Goal: Task Accomplishment & Management: Manage account settings

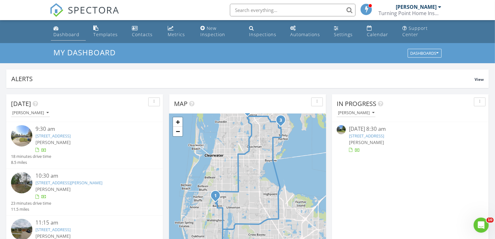
click at [59, 32] on div "Dashboard" at bounding box center [66, 34] width 26 height 6
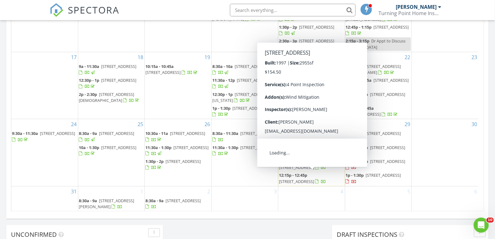
scroll to position [384, 0]
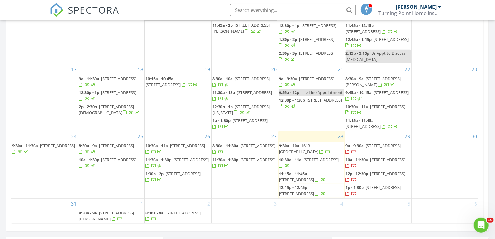
scroll to position [382, 0]
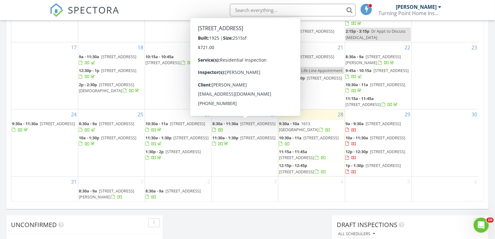
click at [216, 128] on div at bounding box center [213, 130] width 3 height 4
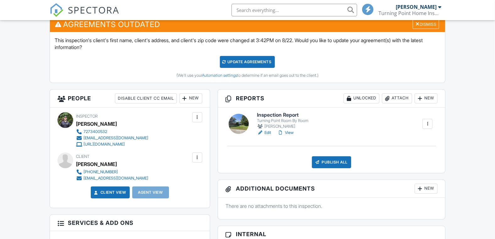
click at [290, 132] on link "View" at bounding box center [285, 132] width 16 height 6
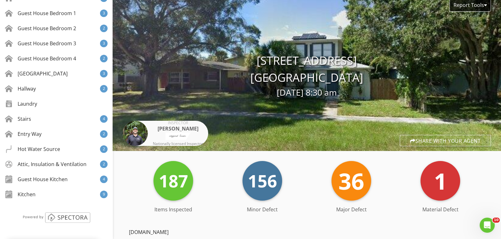
scroll to position [209, 0]
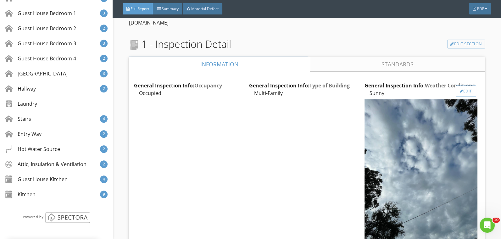
click at [461, 91] on div "Edit" at bounding box center [465, 90] width 20 height 11
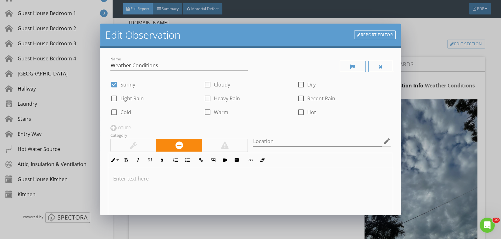
click at [114, 84] on div at bounding box center [114, 84] width 11 height 11
checkbox input "false"
click at [206, 83] on div at bounding box center [207, 84] width 11 height 11
checkbox input "true"
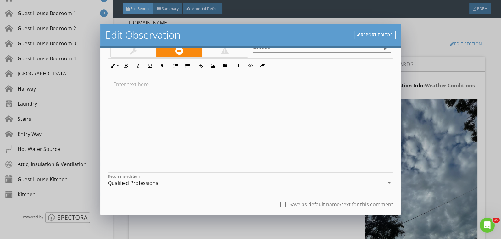
scroll to position [134, 0]
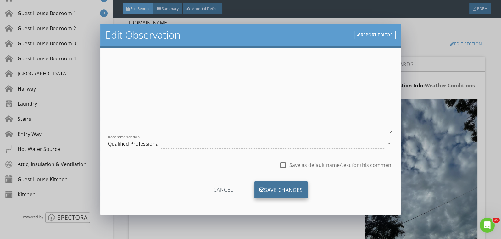
click at [281, 189] on div "Save Changes" at bounding box center [280, 189] width 53 height 17
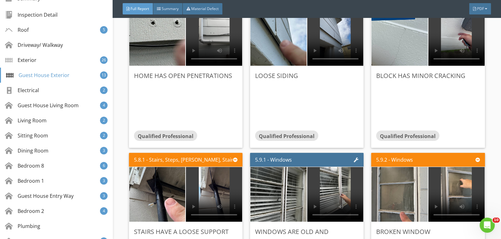
scroll to position [6424, 0]
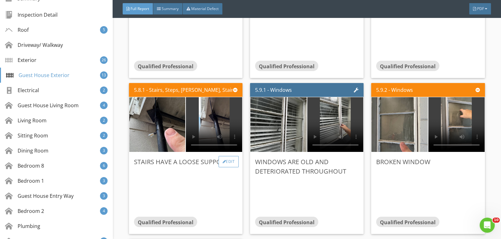
click at [226, 156] on div "Edit" at bounding box center [228, 161] width 20 height 11
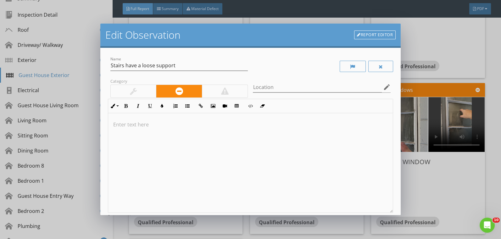
click at [141, 94] on div at bounding box center [134, 91] width 46 height 13
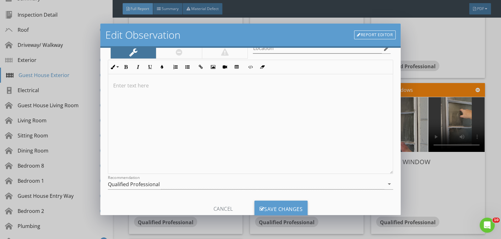
scroll to position [58, 0]
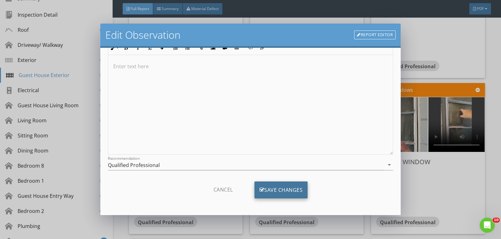
click at [279, 195] on div "Save Changes" at bounding box center [280, 189] width 53 height 17
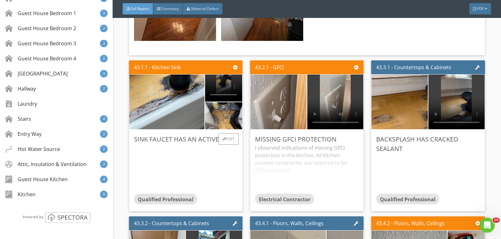
scroll to position [40304, 0]
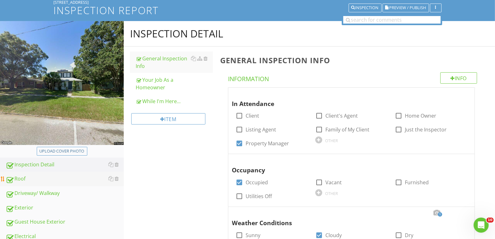
scroll to position [70, 0]
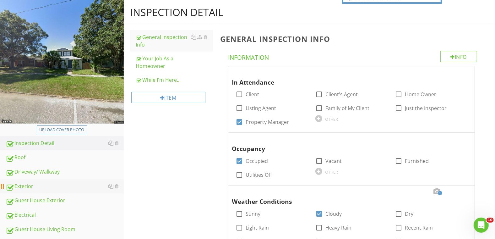
click at [52, 184] on div "Exterior" at bounding box center [65, 186] width 118 height 8
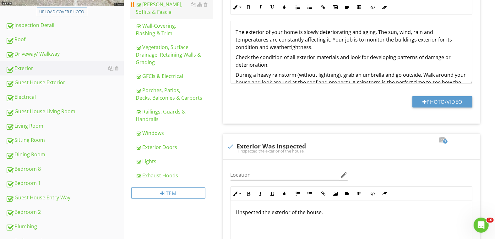
scroll to position [200, 0]
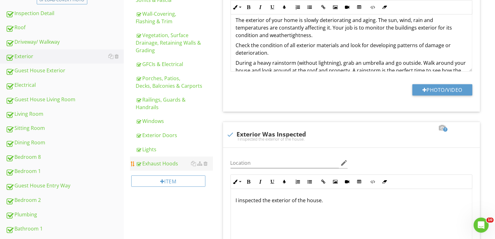
click at [153, 161] on div "Exhaust Hoods" at bounding box center [174, 164] width 77 height 8
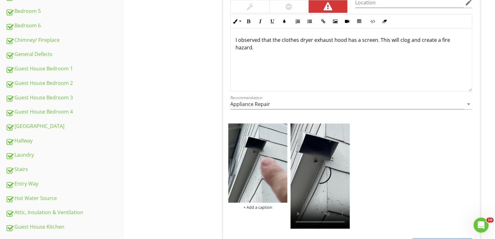
scroll to position [514, 0]
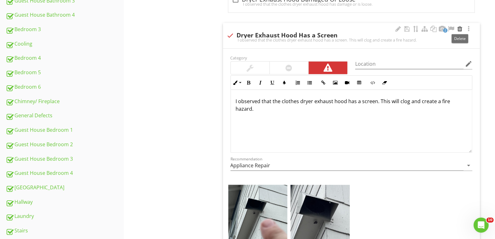
click at [459, 28] on div at bounding box center [460, 29] width 8 height 6
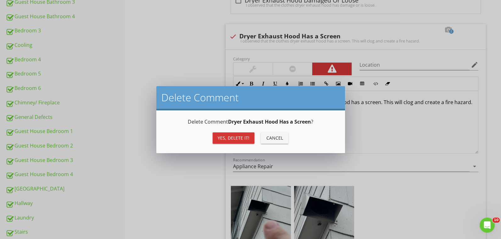
click at [238, 136] on div "Yes, Delete it!" at bounding box center [233, 137] width 32 height 7
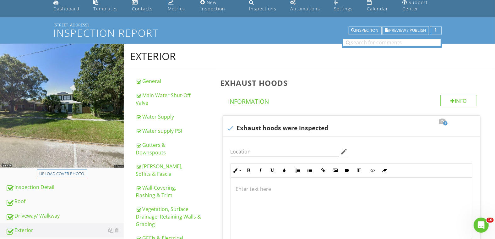
scroll to position [0, 0]
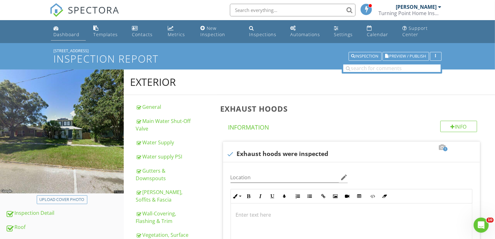
click at [62, 36] on div "Dashboard" at bounding box center [66, 34] width 26 height 6
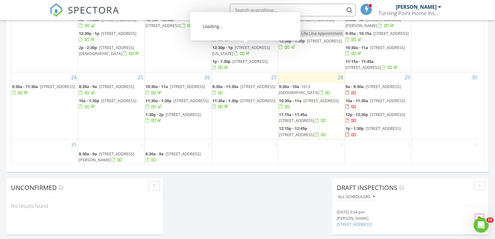
scroll to position [148, 0]
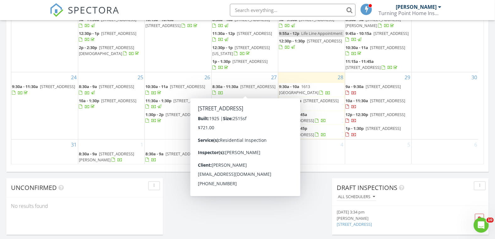
click at [240, 89] on span "[STREET_ADDRESS]" at bounding box center [257, 87] width 35 height 6
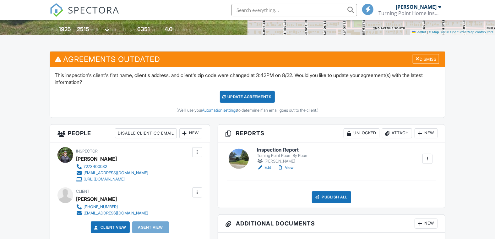
scroll to position [279, 0]
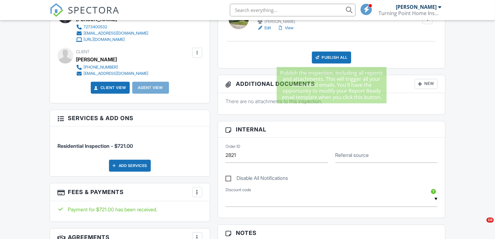
click at [330, 58] on div "Publish All" at bounding box center [331, 58] width 39 height 12
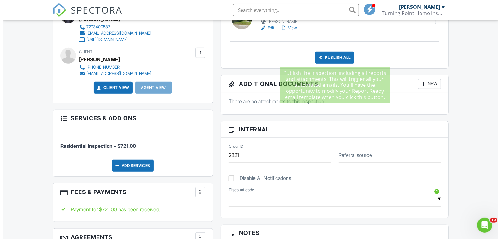
scroll to position [0, 0]
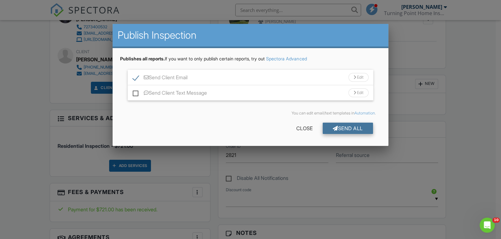
click at [332, 123] on div "Send All" at bounding box center [347, 128] width 50 height 11
